Goal: Task Accomplishment & Management: Manage account settings

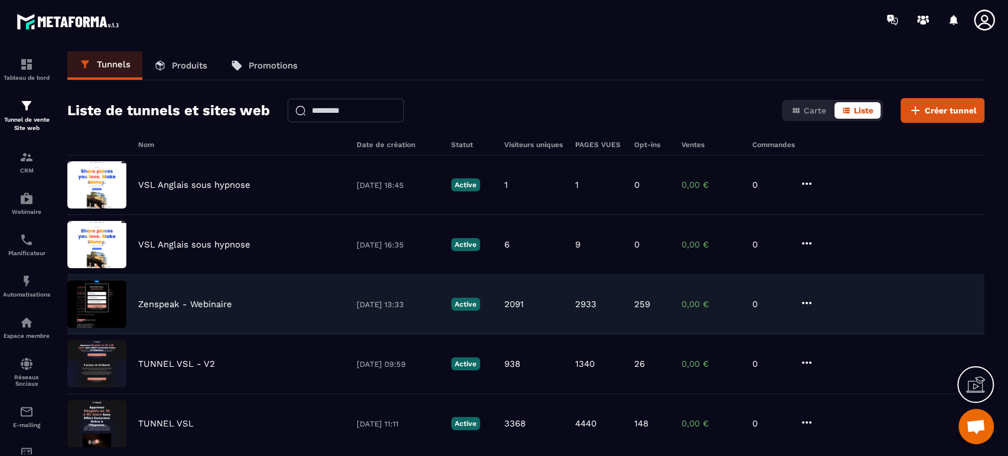
click at [188, 308] on p "Zenspeak - Webinaire" at bounding box center [185, 304] width 94 height 11
click at [164, 310] on div "Zenspeak - Webinaire [DATE] 13:33 Active 2091 2933 259 0,00 € 0" at bounding box center [525, 305] width 917 height 60
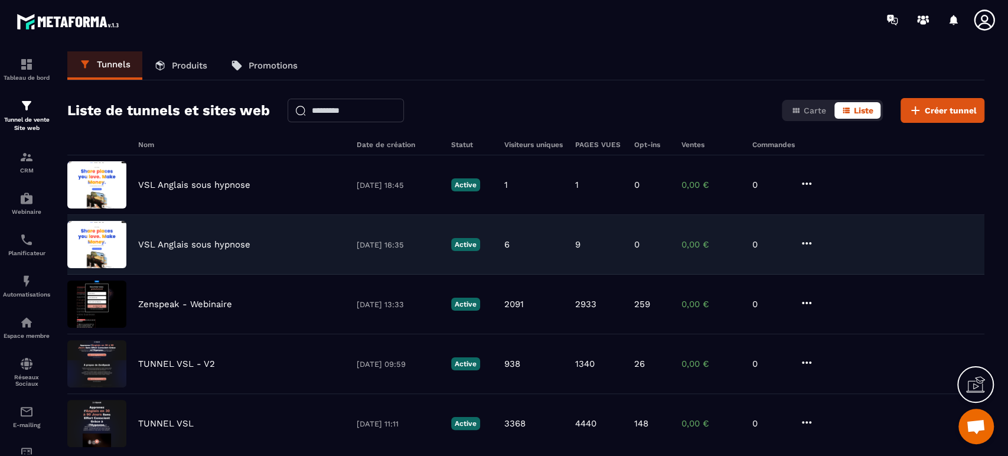
click at [808, 241] on icon at bounding box center [807, 243] width 14 height 14
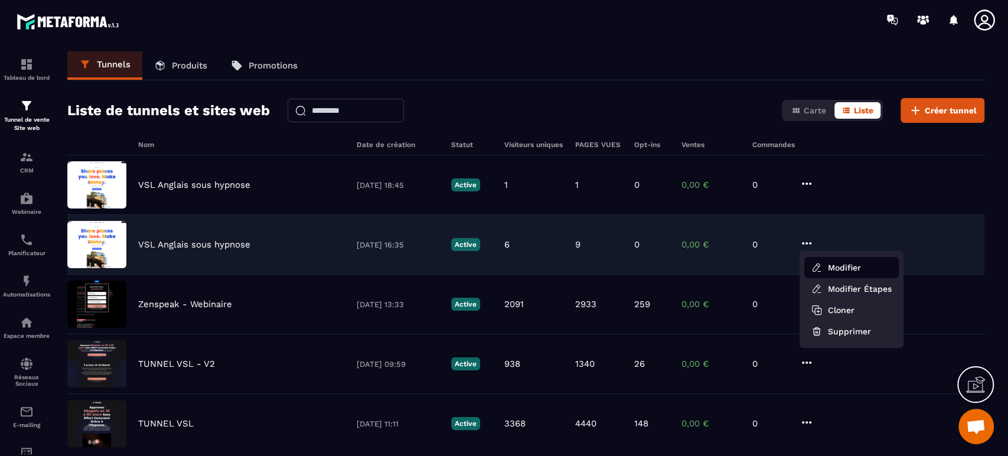
click at [809, 264] on button "Modifier" at bounding box center [852, 267] width 95 height 21
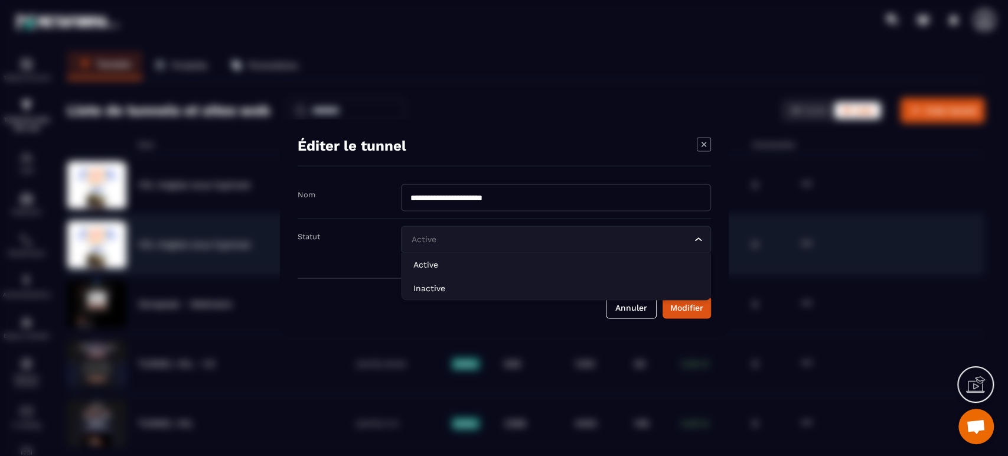
click at [529, 247] on div "Active Loading..." at bounding box center [556, 239] width 310 height 27
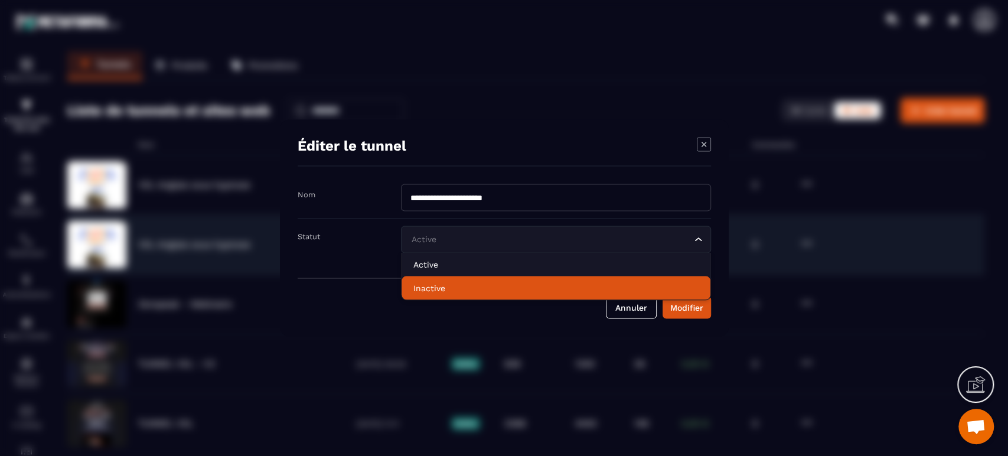
click at [482, 290] on p "Inactive" at bounding box center [555, 288] width 285 height 12
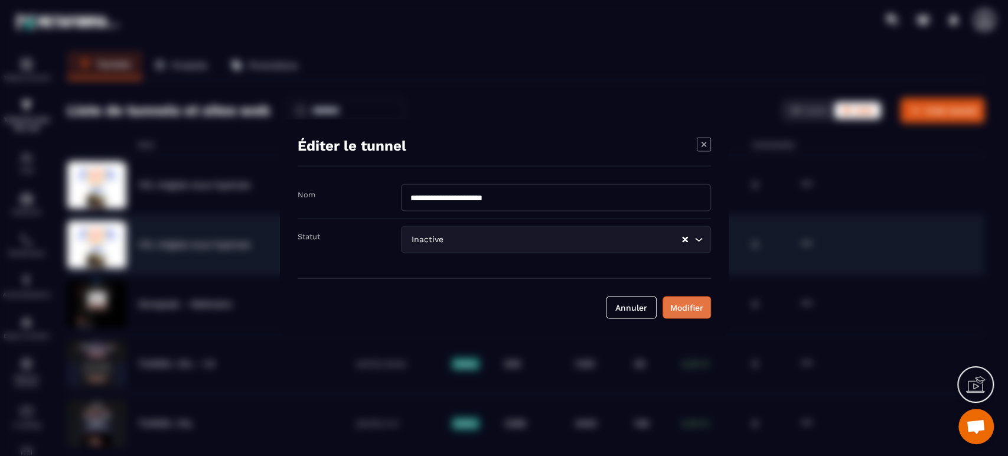
click at [696, 311] on div "Modifier" at bounding box center [686, 308] width 33 height 12
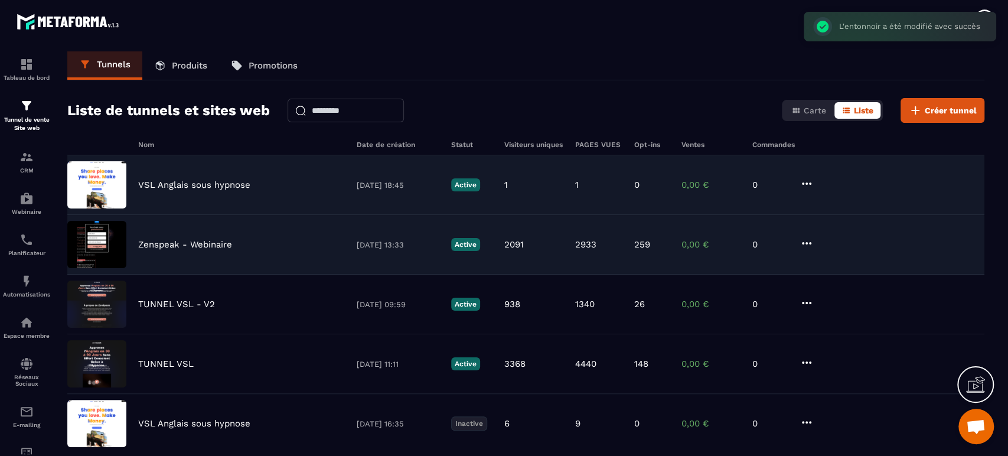
click at [816, 183] on div "VSL Anglais sous hypnose [DATE] 18:45 Active 1 1 0 0,00 € 0" at bounding box center [525, 185] width 917 height 60
click at [807, 181] on icon at bounding box center [807, 184] width 14 height 14
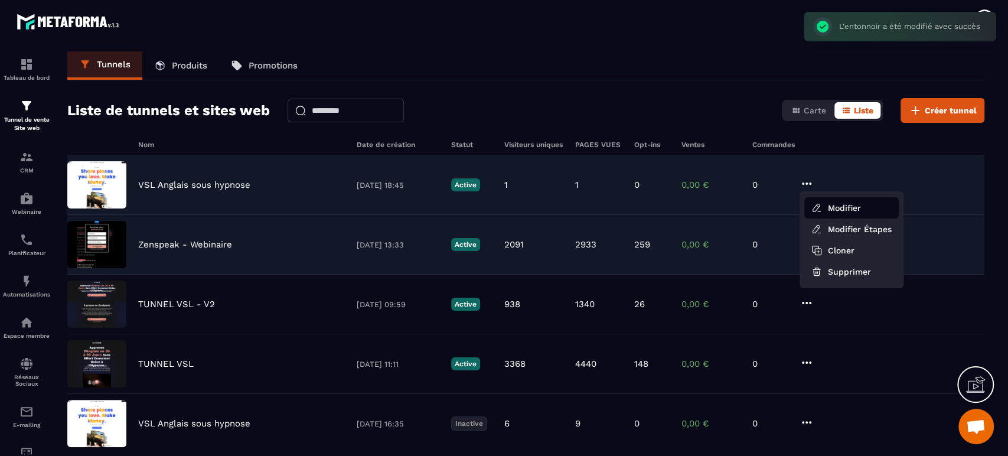
click at [833, 208] on button "Modifier" at bounding box center [852, 207] width 95 height 21
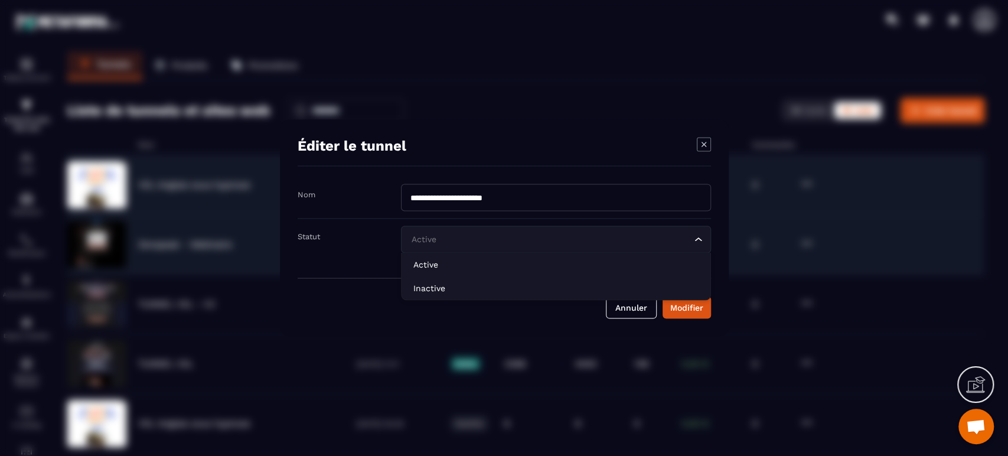
click at [538, 237] on input "Search for option" at bounding box center [550, 239] width 283 height 13
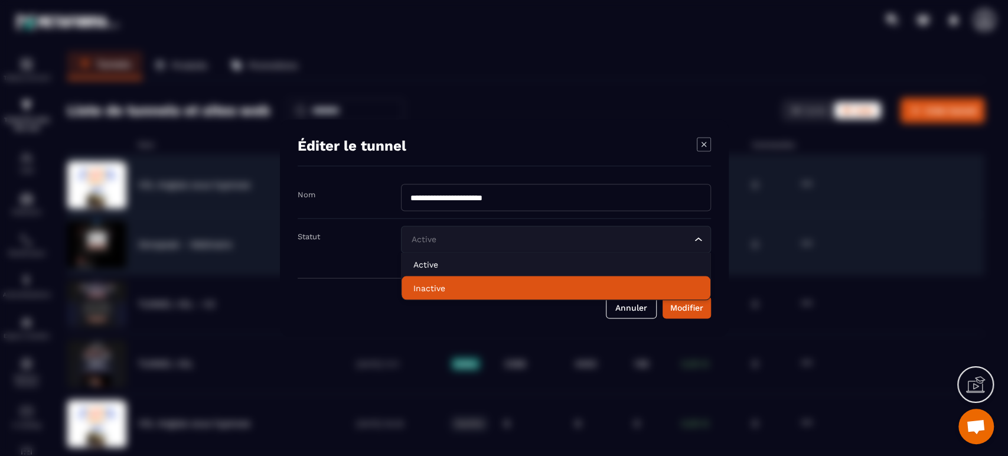
click at [474, 289] on p "Inactive" at bounding box center [555, 288] width 285 height 12
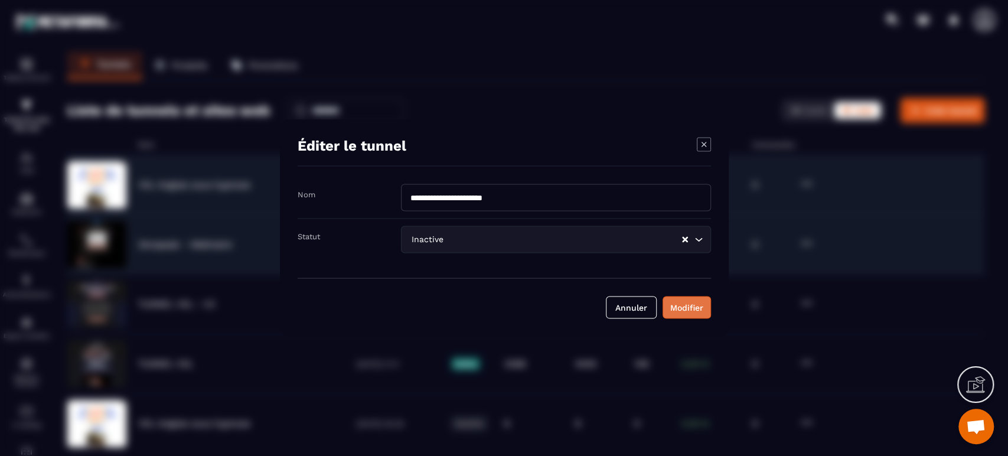
click at [688, 310] on div "Modifier" at bounding box center [686, 308] width 33 height 12
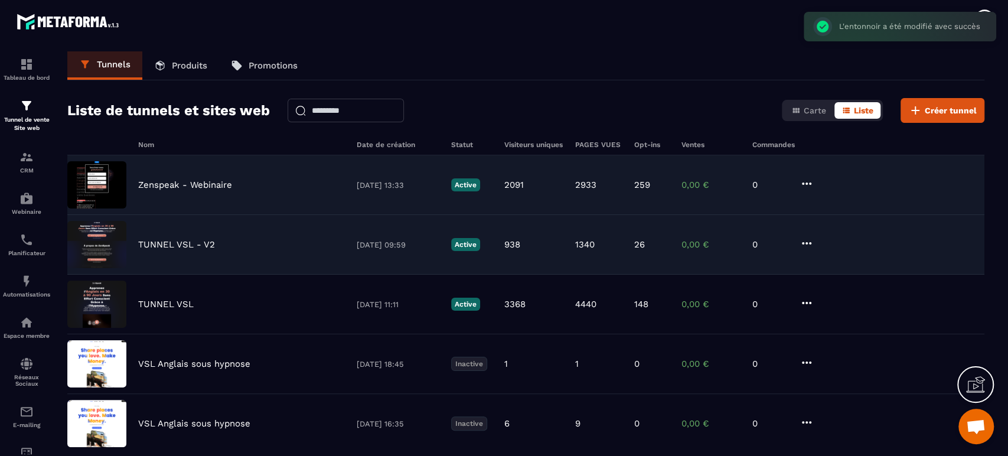
click at [184, 188] on p "Zenspeak - Webinaire" at bounding box center [185, 185] width 94 height 11
click at [171, 183] on p "Zenspeak - Webinaire" at bounding box center [185, 185] width 94 height 11
click at [83, 178] on img at bounding box center [96, 184] width 59 height 47
